Goal: Information Seeking & Learning: Find specific page/section

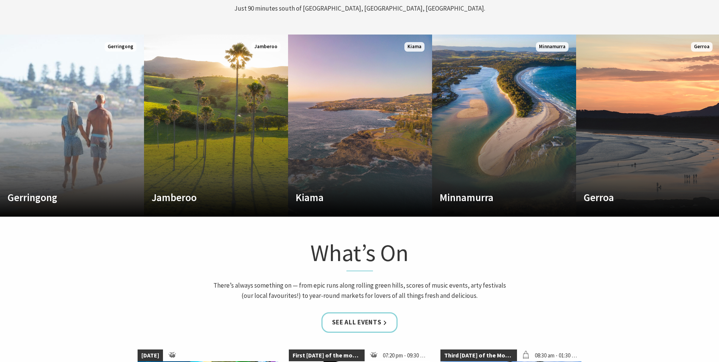
scroll to position [417, 0]
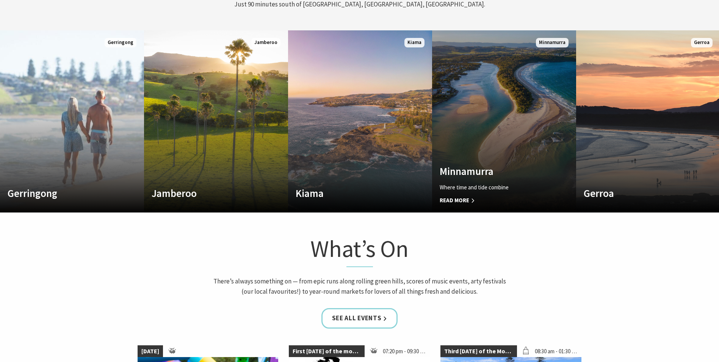
click at [496, 159] on link "Custom Image Used Minnamurra Where time and tide combine Read More Minnamurra" at bounding box center [504, 121] width 144 height 182
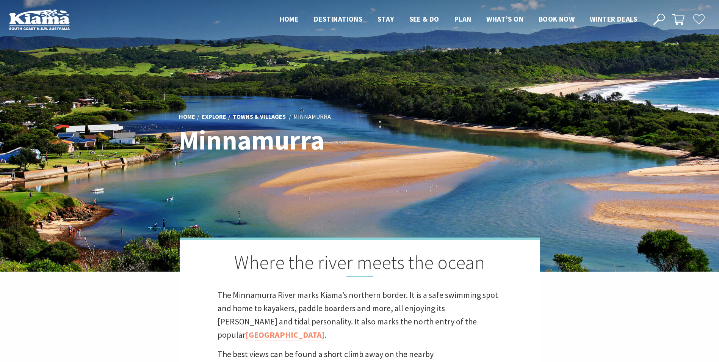
click at [662, 16] on icon at bounding box center [658, 19] width 11 height 11
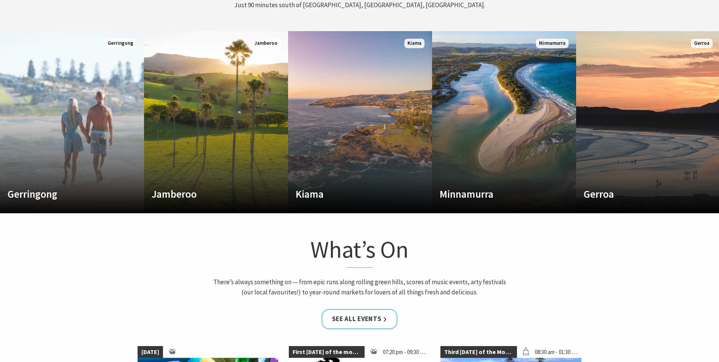
scroll to position [128, 725]
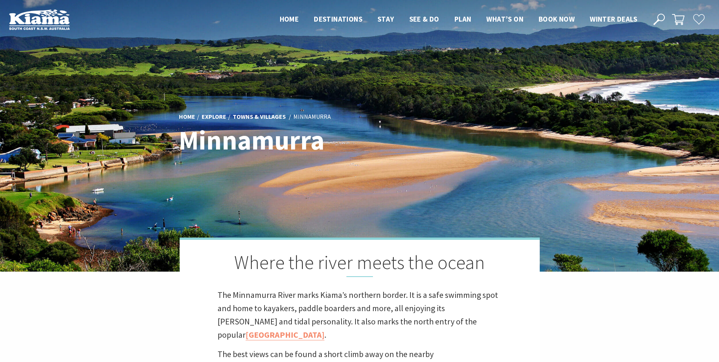
scroll to position [251, 728]
click at [658, 19] on use at bounding box center [658, 19] width 11 height 11
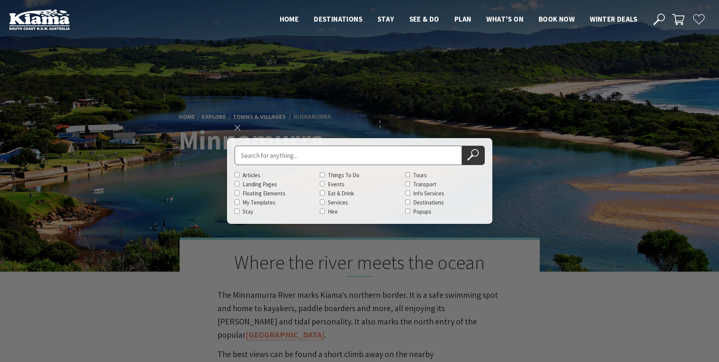
click at [321, 158] on input "Search for" at bounding box center [348, 155] width 227 height 19
type input "rainforest walk"
click at [462, 146] on button "Search Now" at bounding box center [473, 155] width 23 height 19
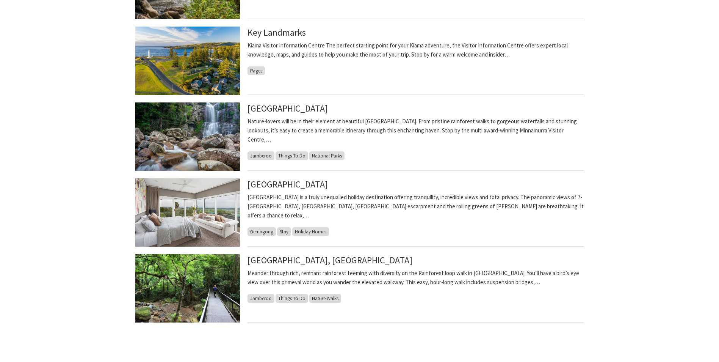
scroll to position [417, 0]
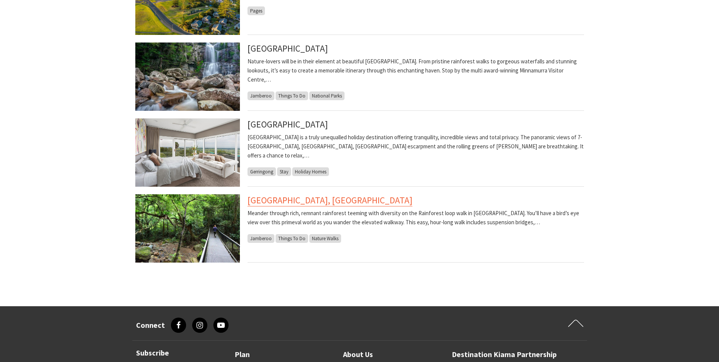
click at [310, 201] on link "[GEOGRAPHIC_DATA], [GEOGRAPHIC_DATA]" at bounding box center [329, 200] width 165 height 12
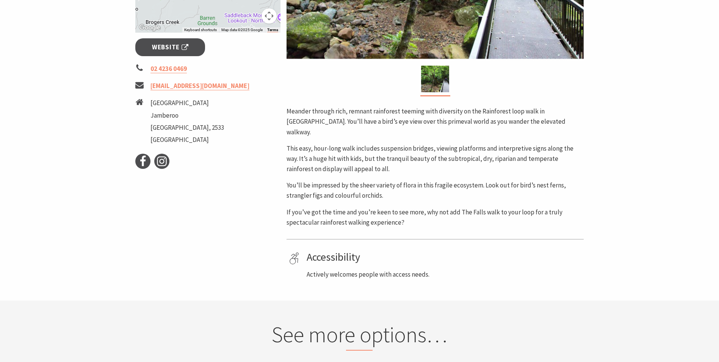
scroll to position [189, 0]
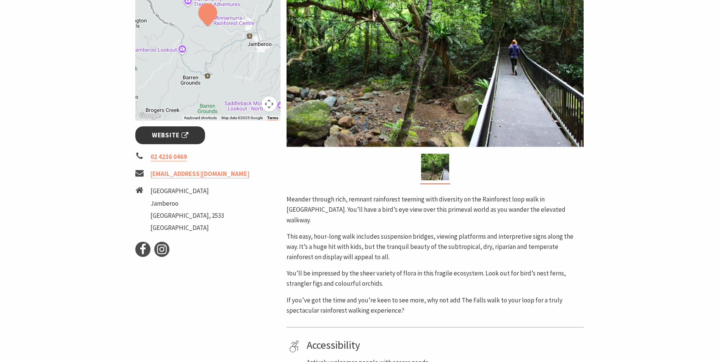
click at [170, 140] on span "Website" at bounding box center [170, 135] width 36 height 10
